Goal: Transaction & Acquisition: Purchase product/service

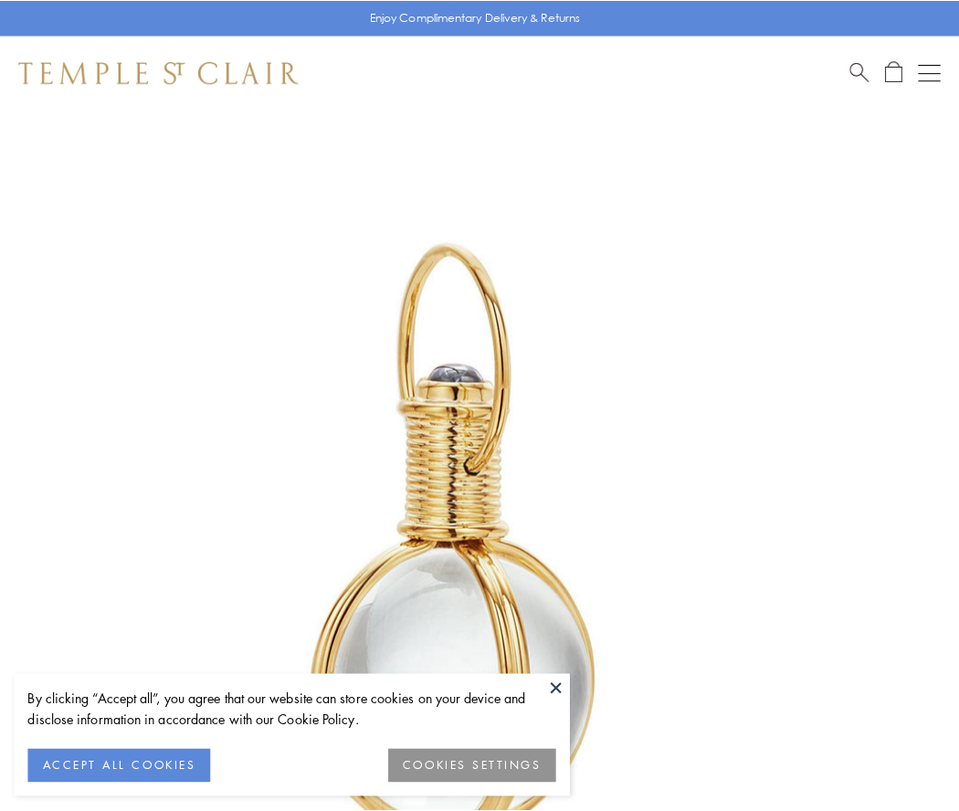
scroll to position [477, 0]
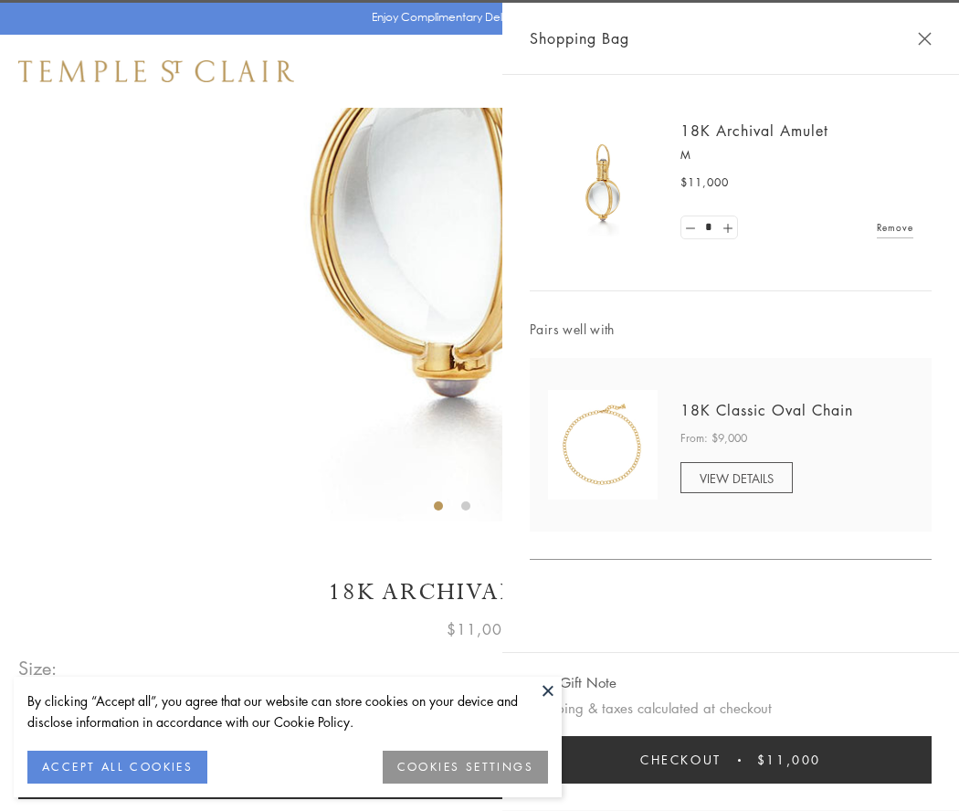
click at [730, 760] on button "Checkout $11,000" at bounding box center [730, 759] width 402 height 47
